Goal: Task Accomplishment & Management: Manage account settings

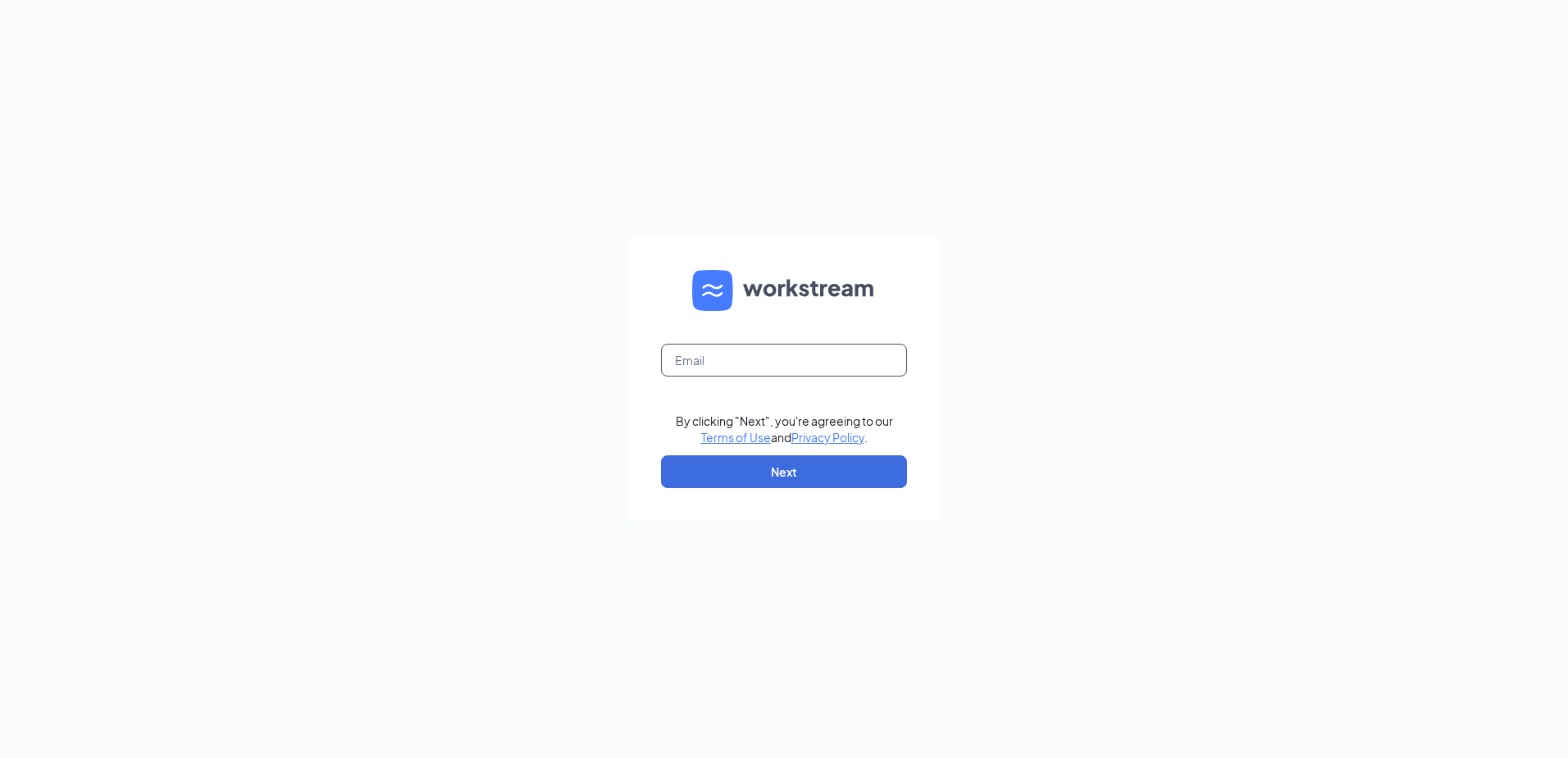
click at [727, 365] on input "text" at bounding box center [784, 360] width 246 height 33
type input "office@furtadomanagement.com"
click at [690, 470] on button "Next" at bounding box center [784, 471] width 246 height 33
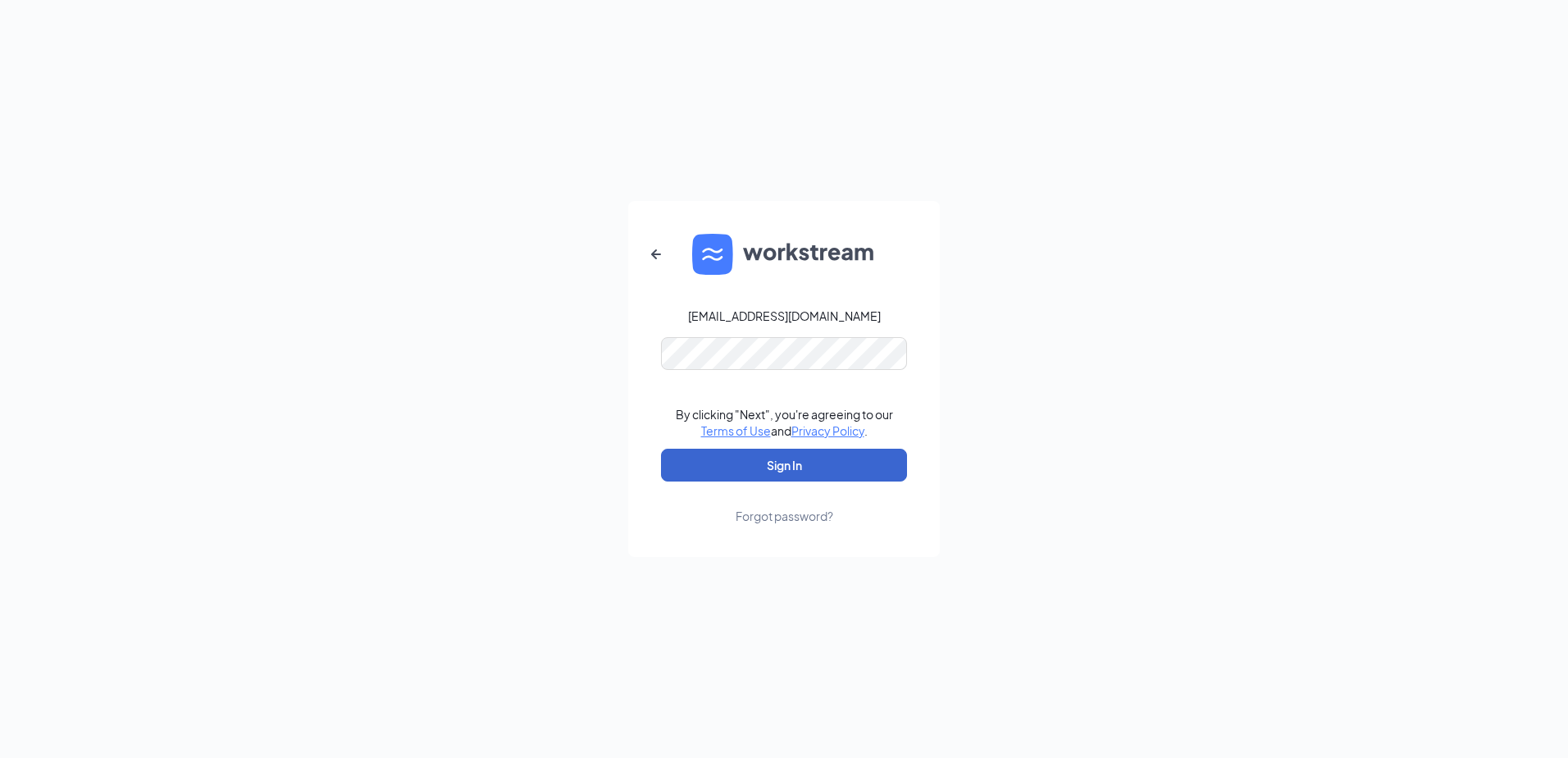
click at [690, 463] on button "Sign In" at bounding box center [784, 465] width 246 height 33
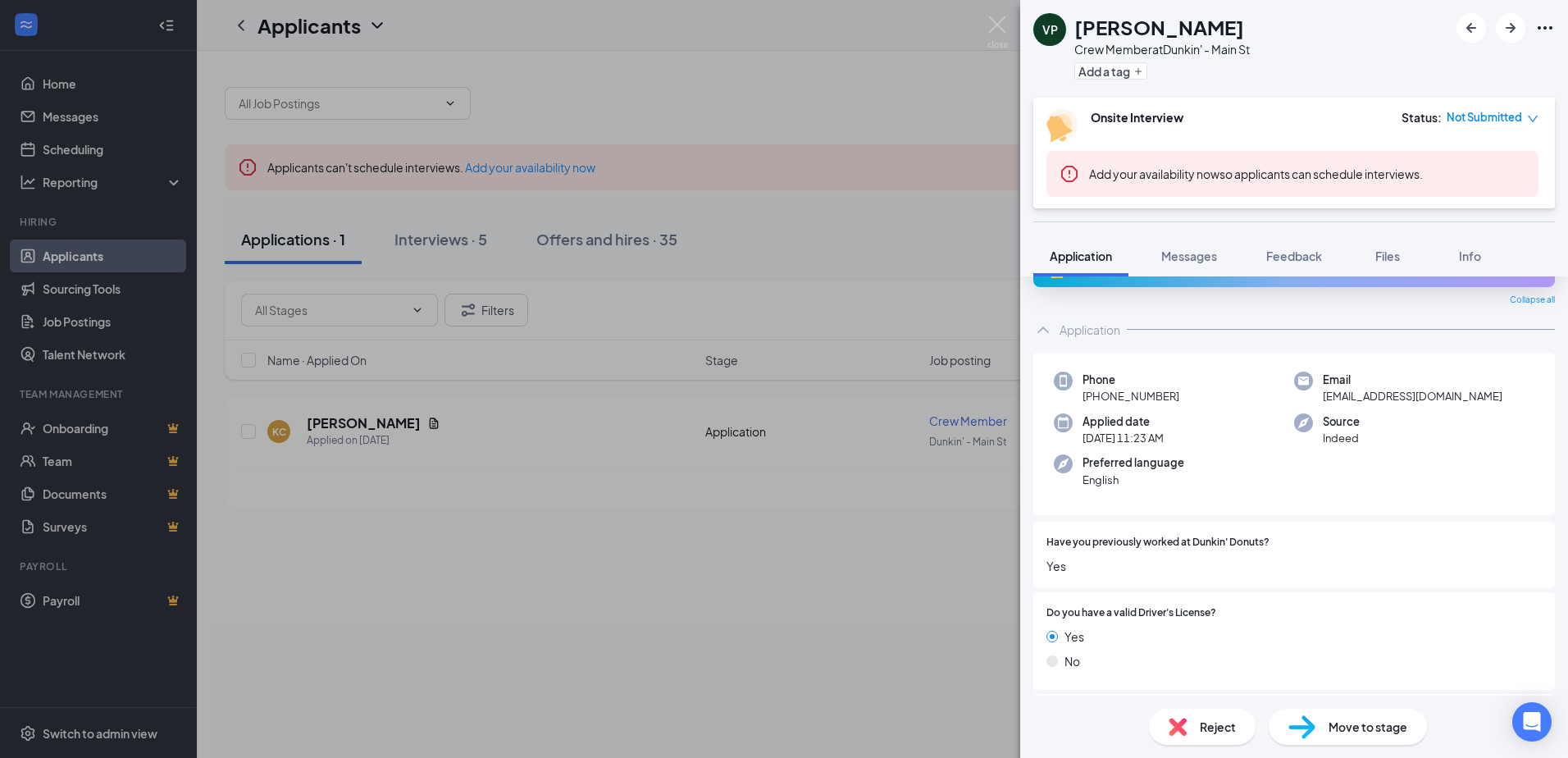
scroll to position [15, 0]
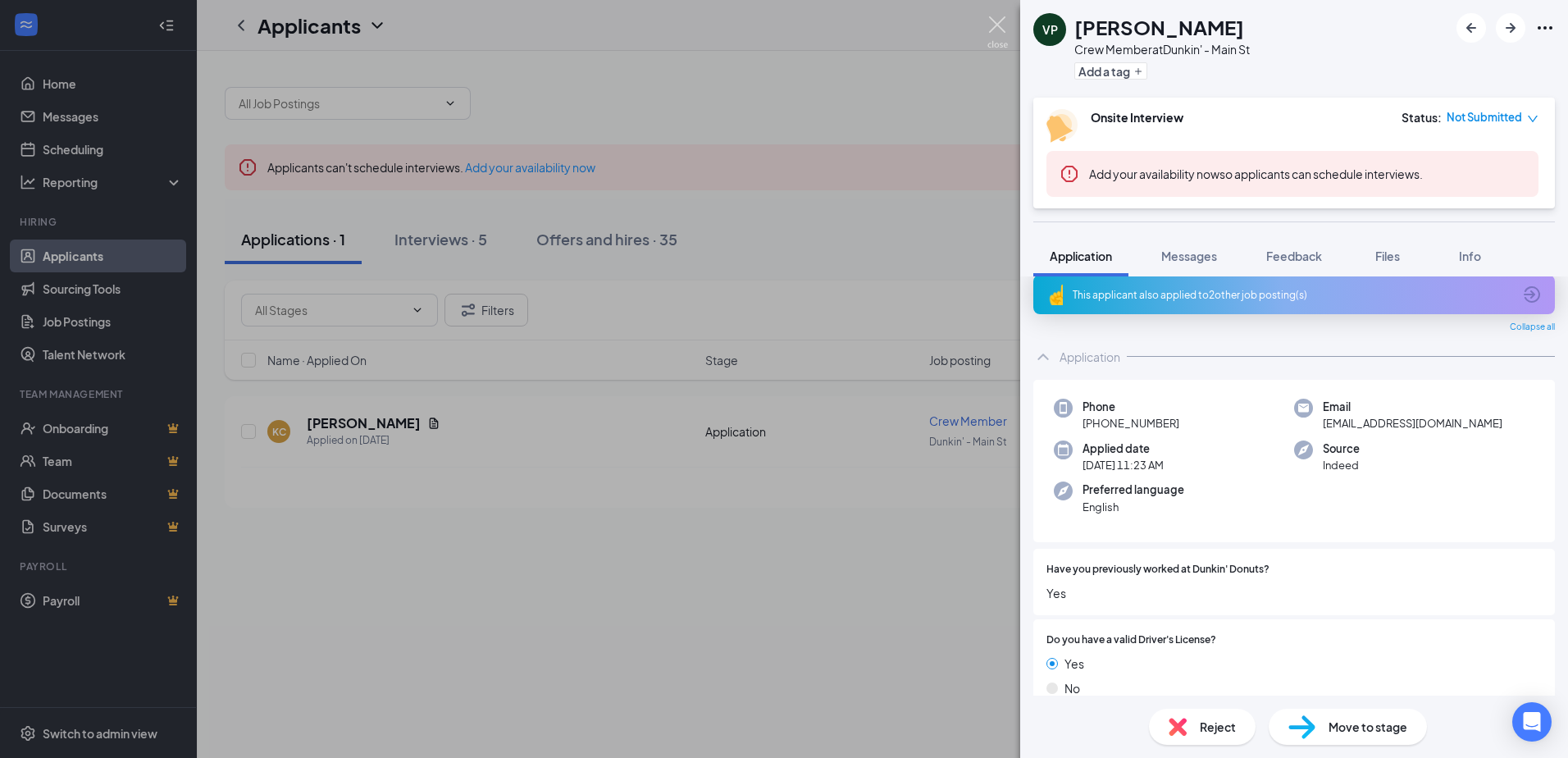
click at [997, 26] on img at bounding box center [997, 32] width 21 height 32
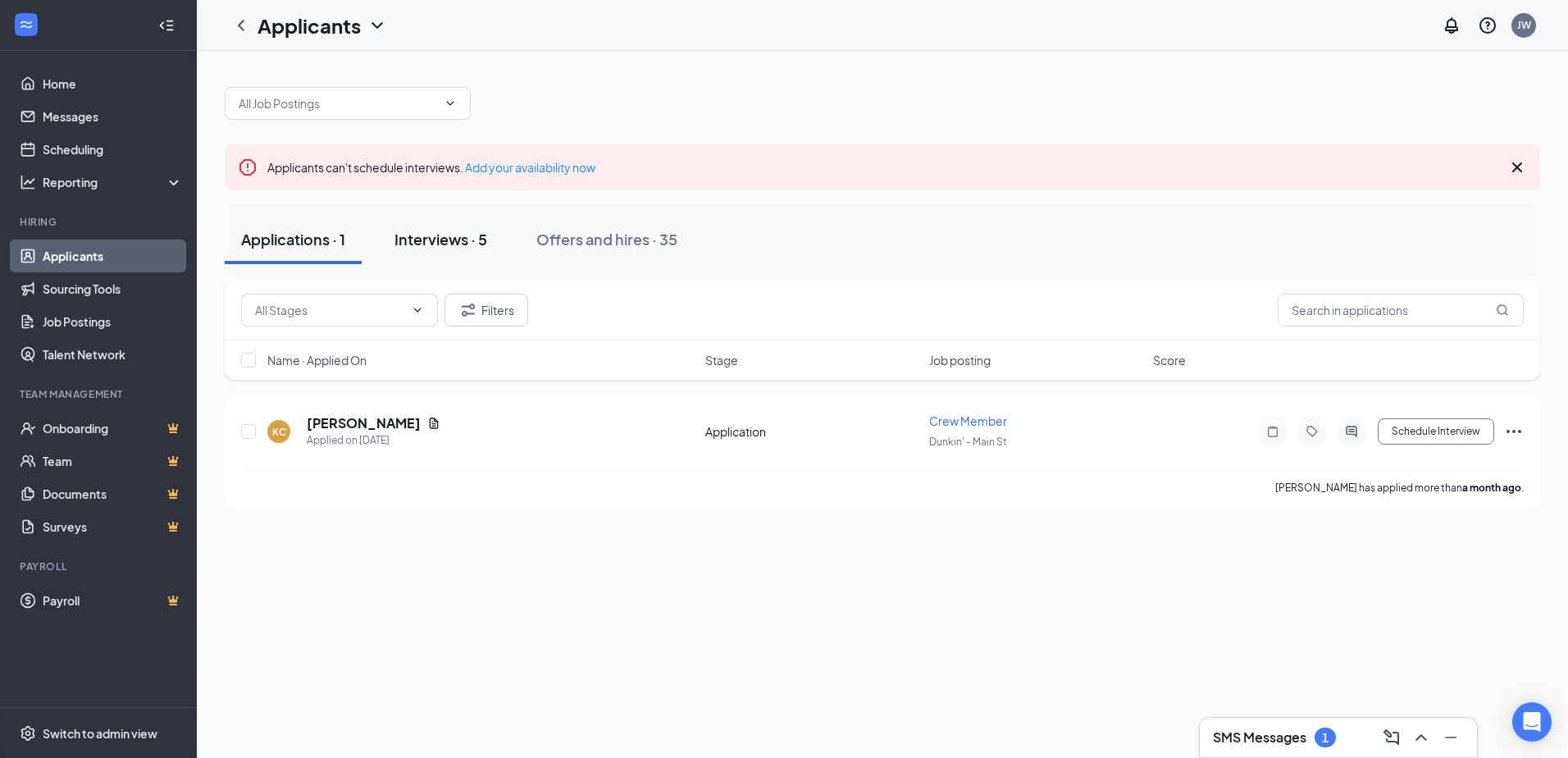
click at [431, 239] on div "Interviews · 5" at bounding box center [441, 239] width 92 height 21
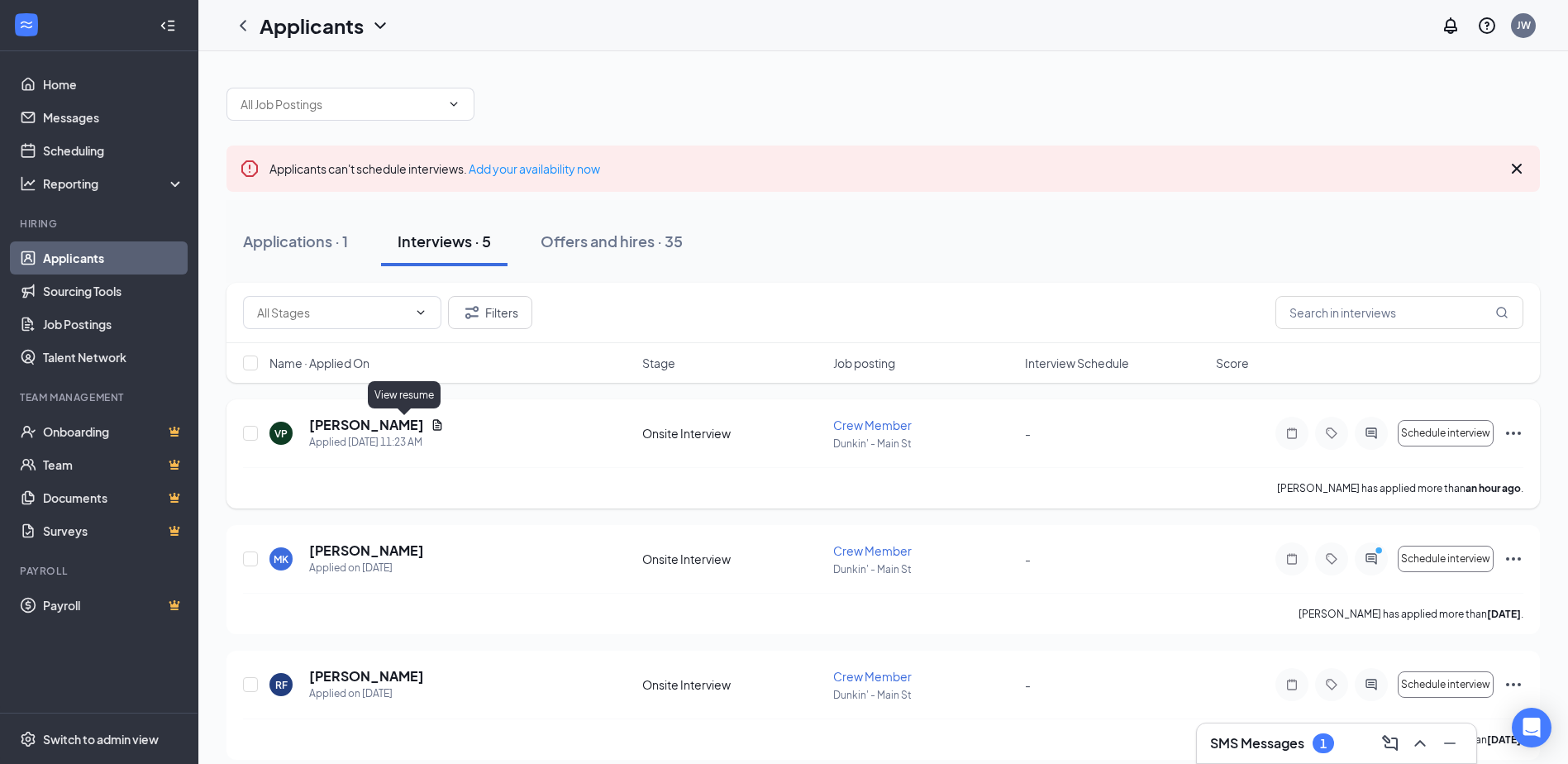
click at [433, 428] on icon "Document" at bounding box center [437, 424] width 9 height 10
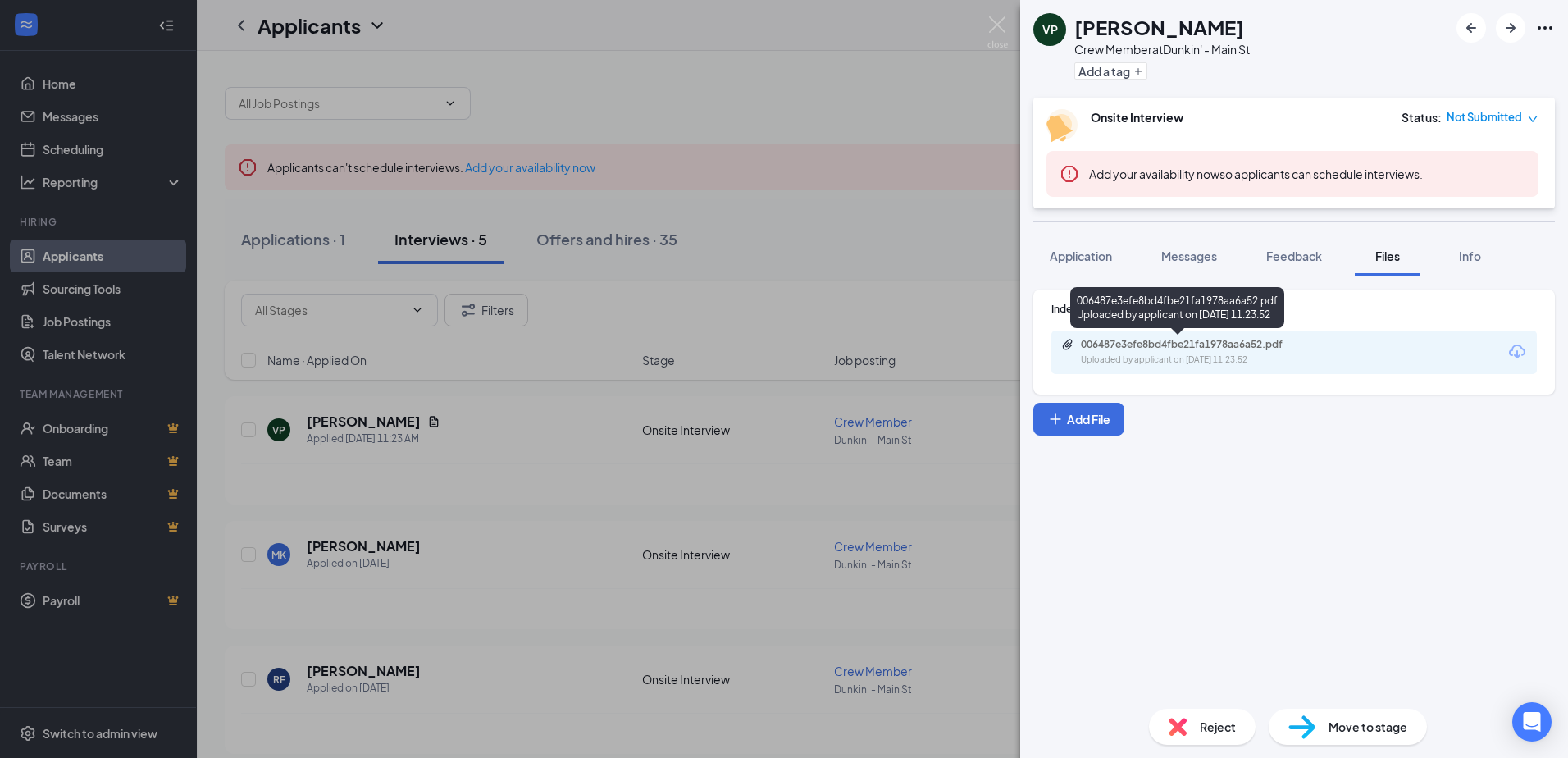
click at [1216, 355] on div "Uploaded by applicant on Sep 16, 2025 at 11:23:52" at bounding box center [1204, 359] width 246 height 13
click at [995, 27] on img at bounding box center [997, 32] width 21 height 32
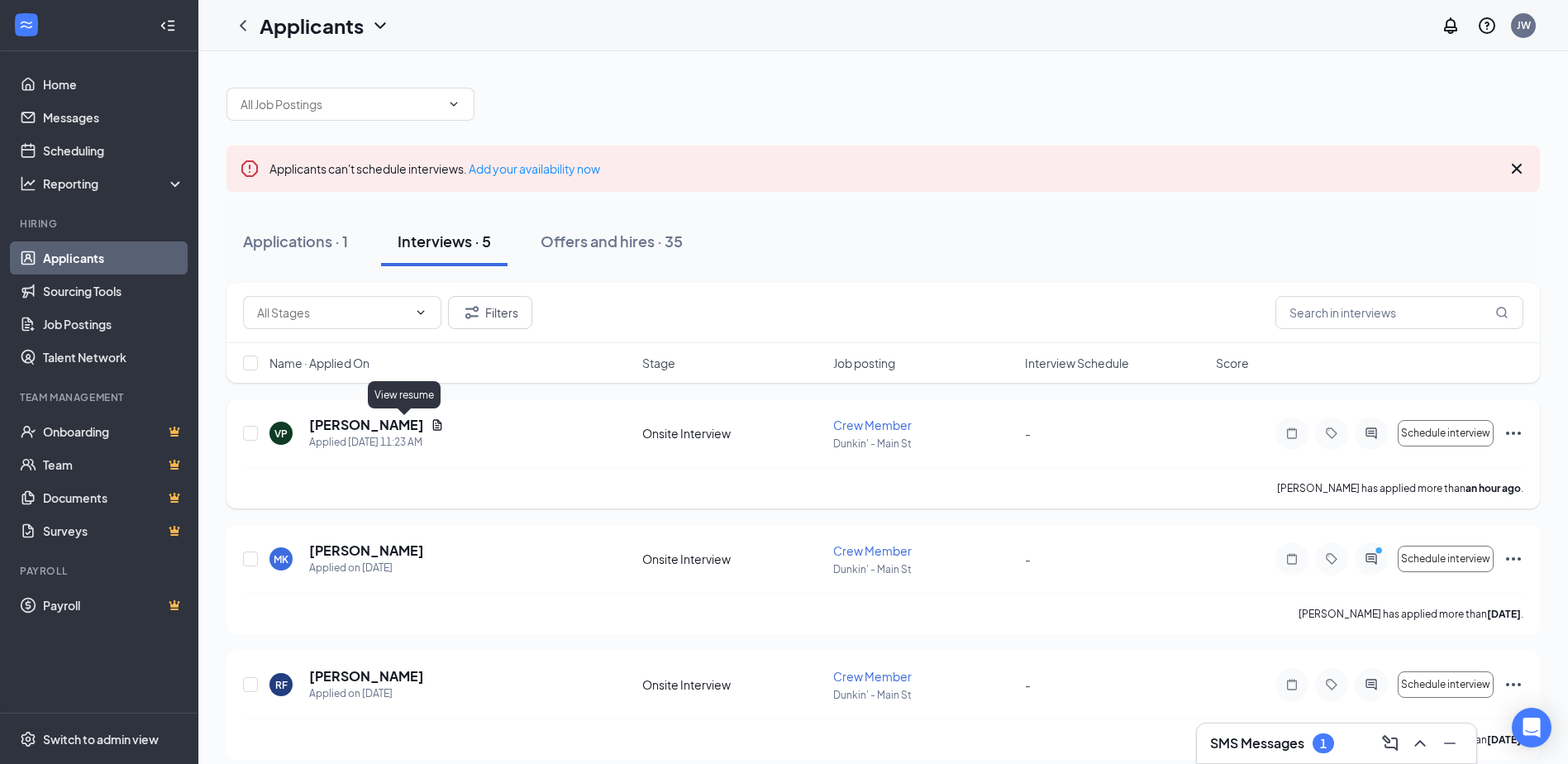
click at [430, 427] on icon "Document" at bounding box center [436, 424] width 13 height 13
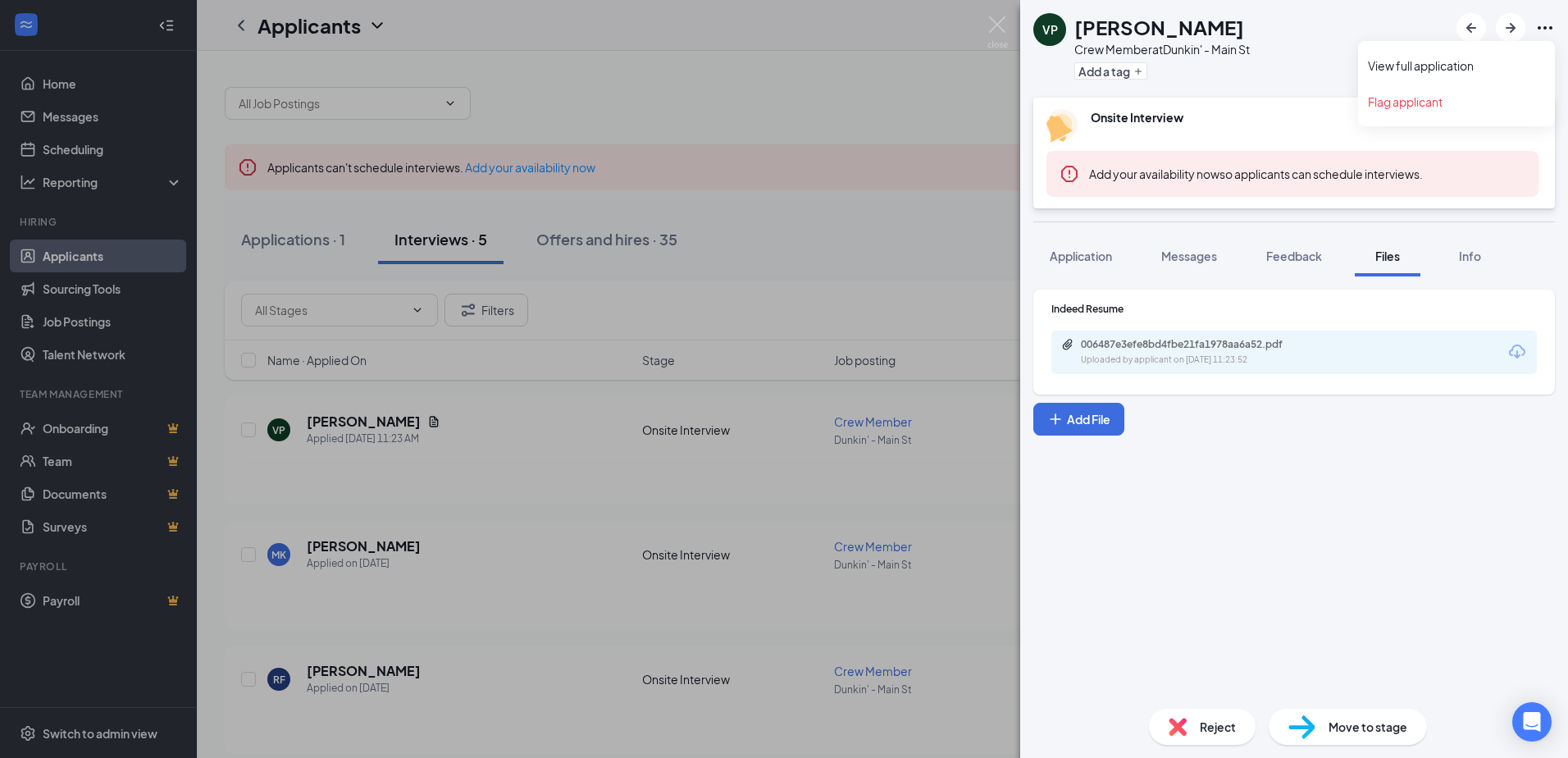
click at [1548, 27] on icon "Ellipses" at bounding box center [1544, 27] width 20 height 20
click at [1456, 68] on link "View full application" at bounding box center [1456, 65] width 177 height 16
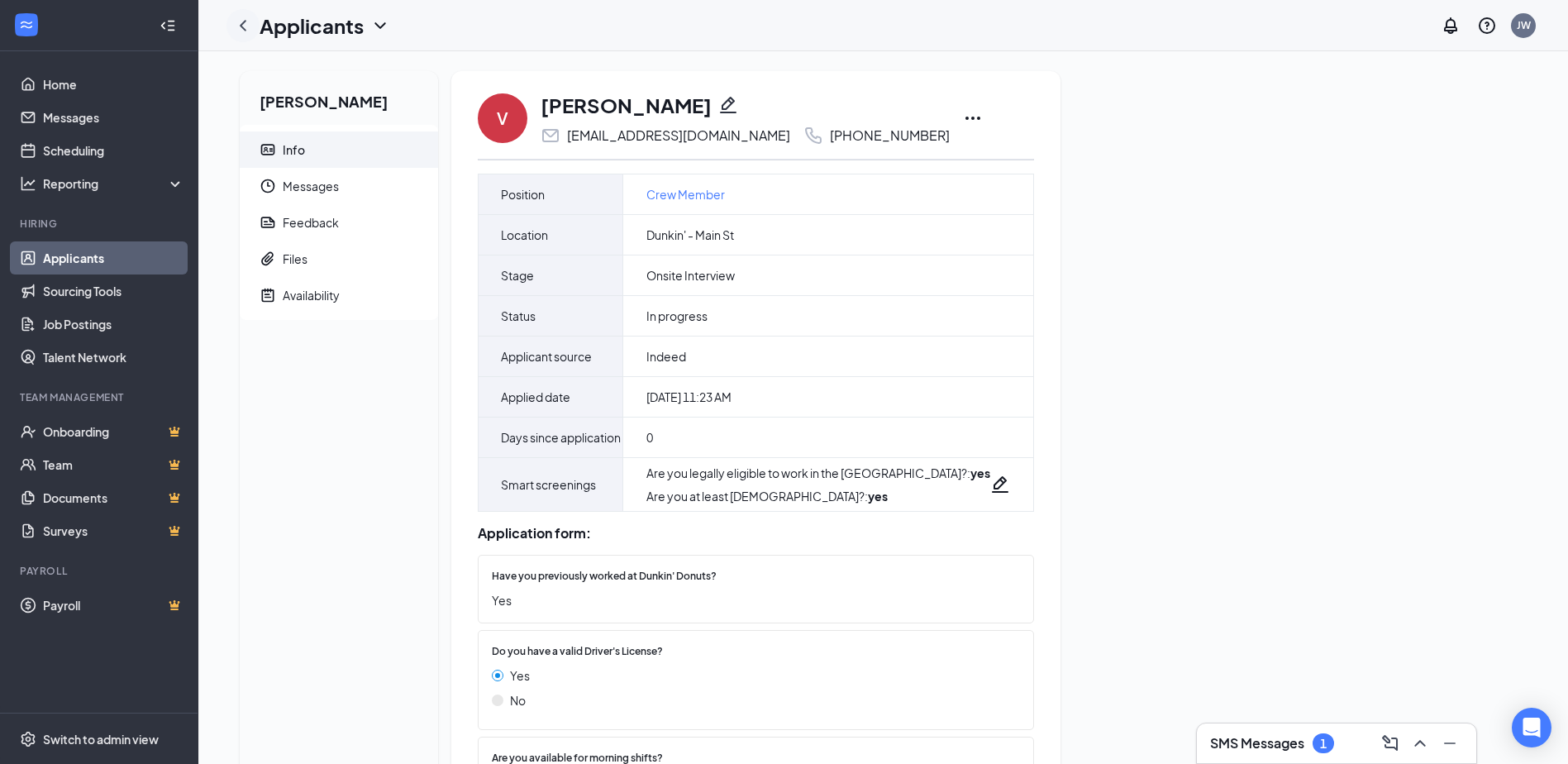
click at [241, 30] on icon "ChevronLeft" at bounding box center [242, 25] width 20 height 20
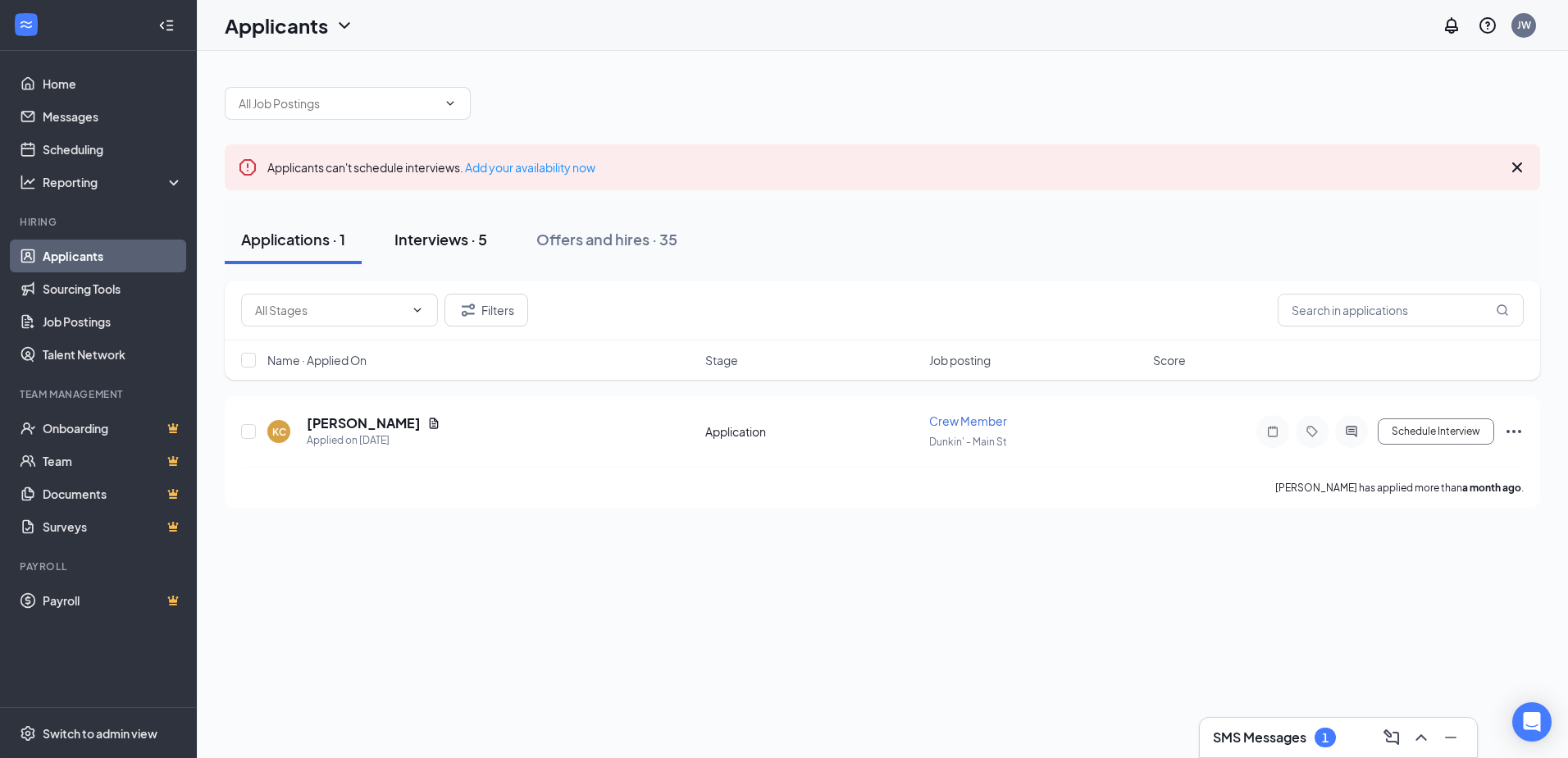
click at [435, 240] on div "Interviews · 5" at bounding box center [441, 239] width 92 height 21
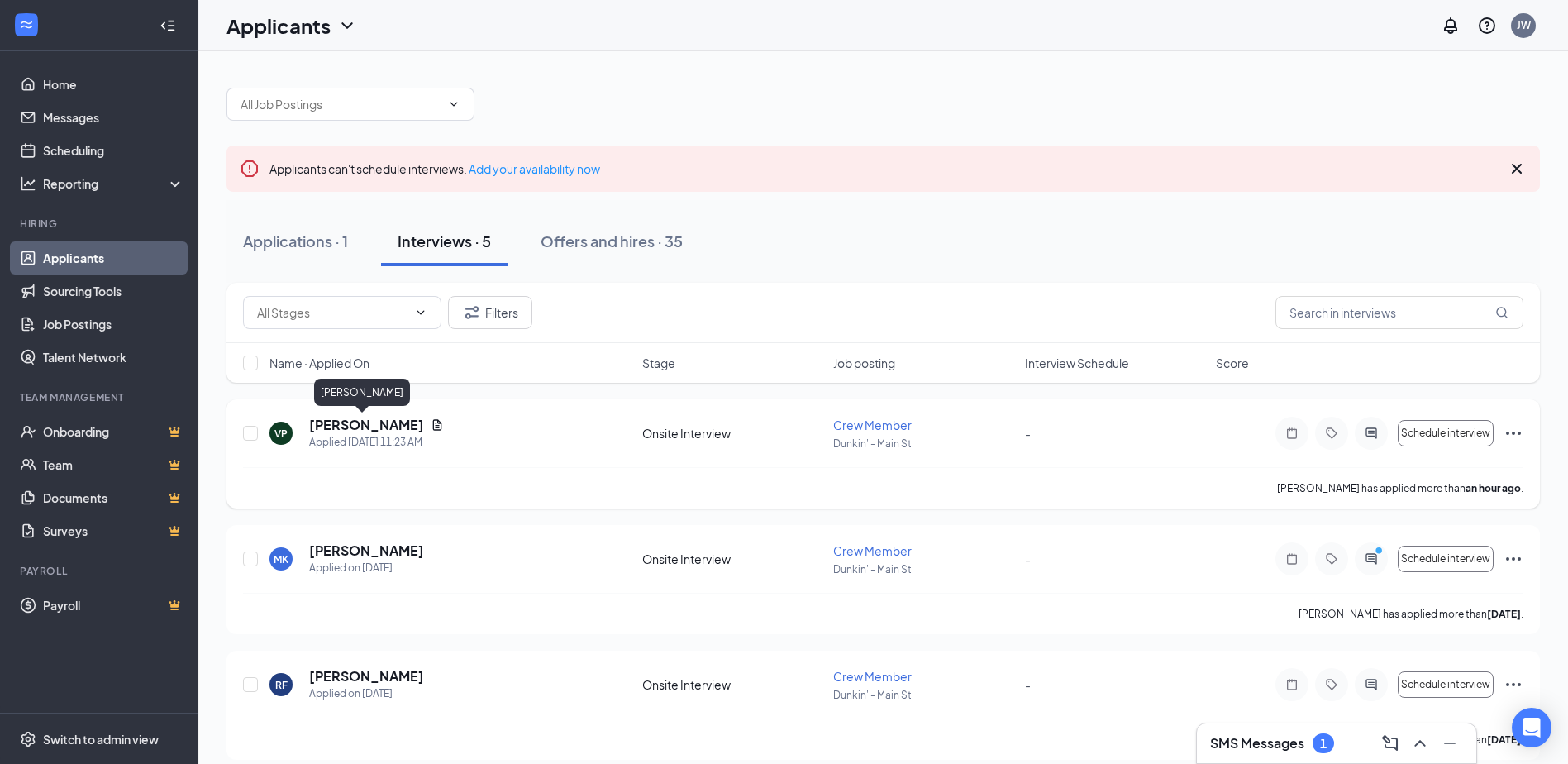
click at [344, 422] on h5 "[PERSON_NAME]" at bounding box center [366, 424] width 115 height 18
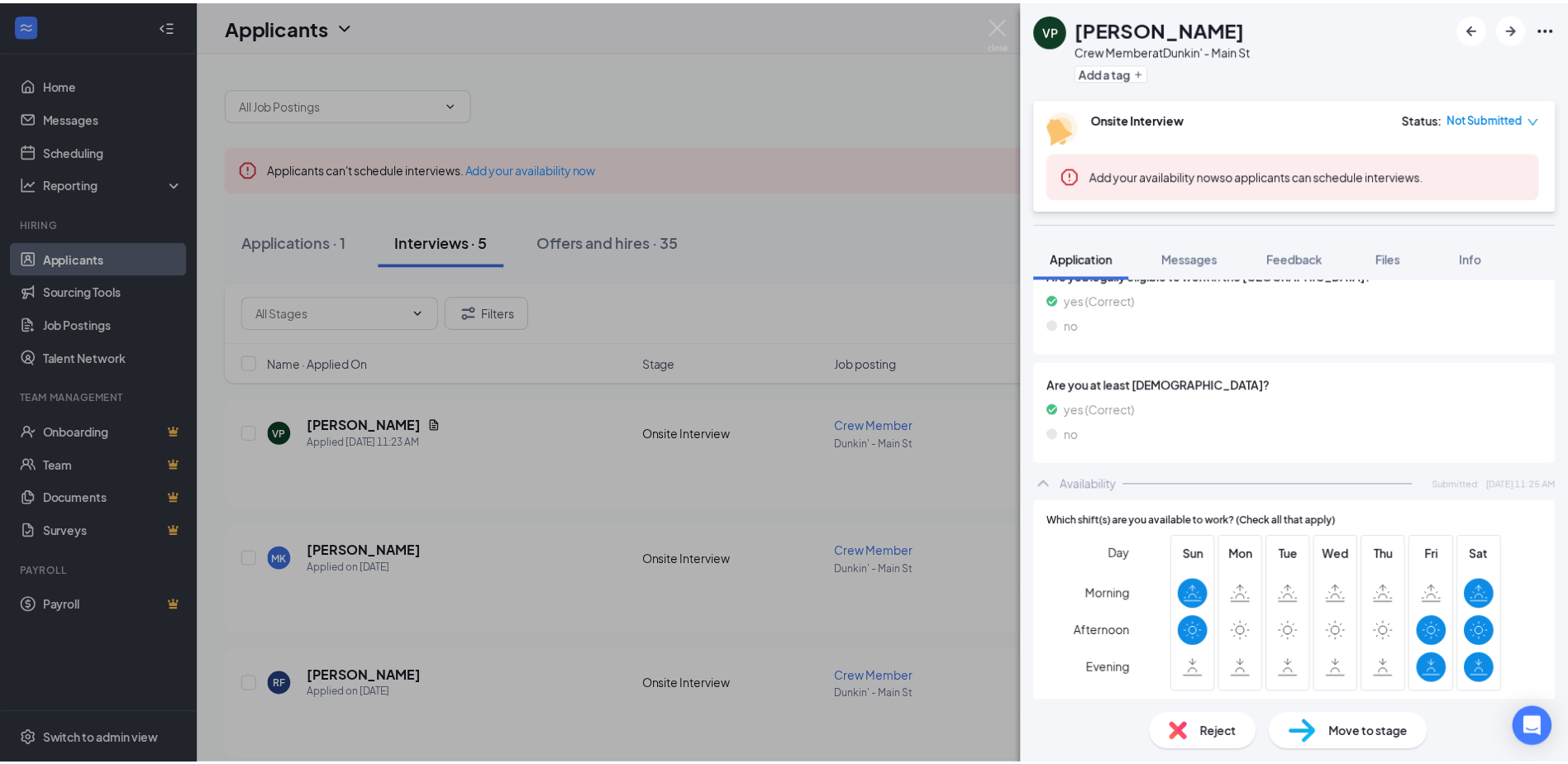
scroll to position [1006, 0]
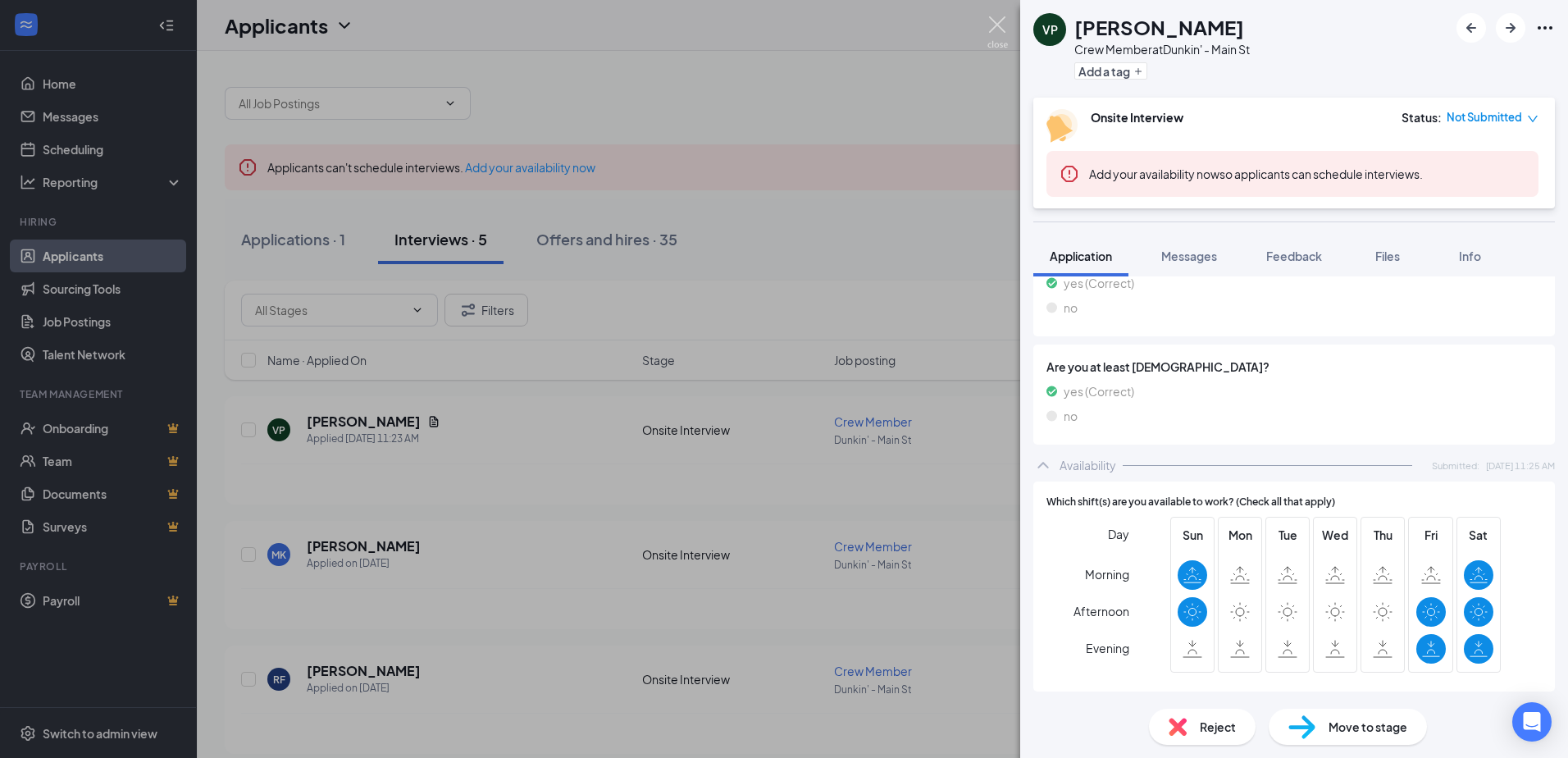
click at [995, 28] on img at bounding box center [997, 32] width 21 height 32
